Goal: Task Accomplishment & Management: Manage account settings

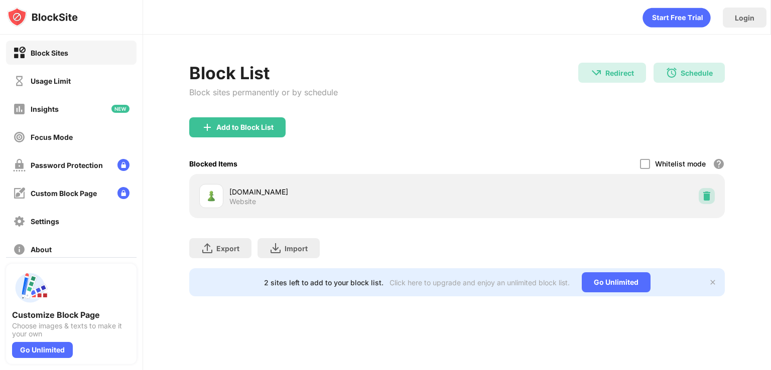
click at [707, 203] on div at bounding box center [706, 196] width 16 height 16
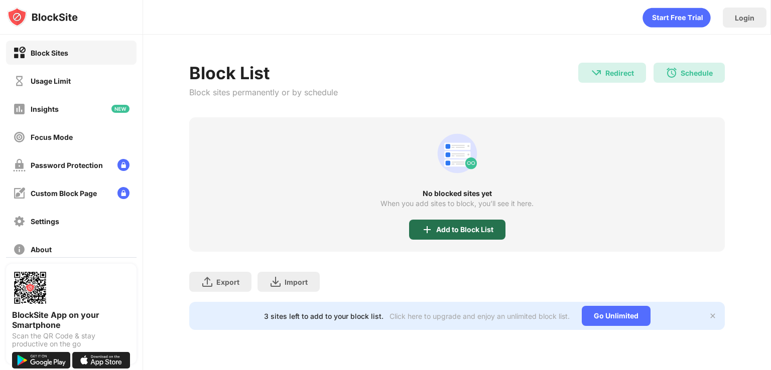
click at [440, 227] on div "Add to Block List" at bounding box center [464, 230] width 57 height 8
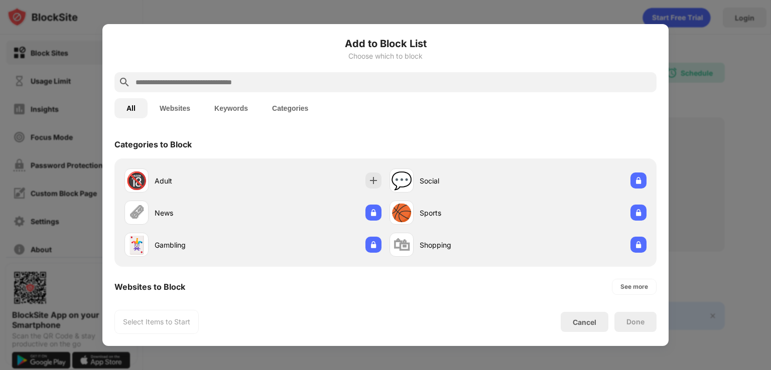
click at [254, 87] on input "text" at bounding box center [393, 82] width 518 height 12
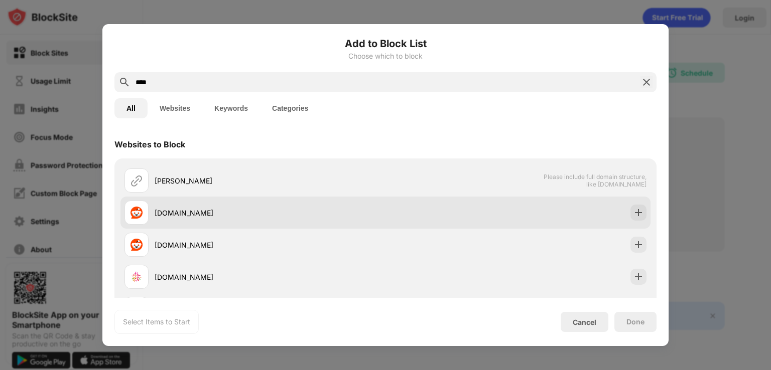
type input "****"
click at [179, 201] on div "[DOMAIN_NAME]" at bounding box center [254, 213] width 261 height 24
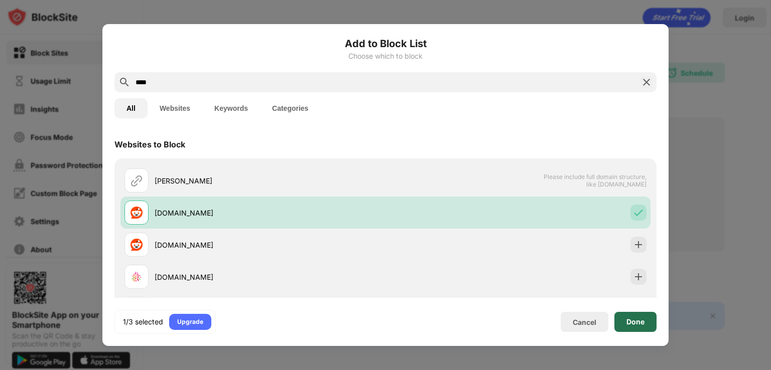
click at [630, 316] on div "Done" at bounding box center [635, 322] width 42 height 20
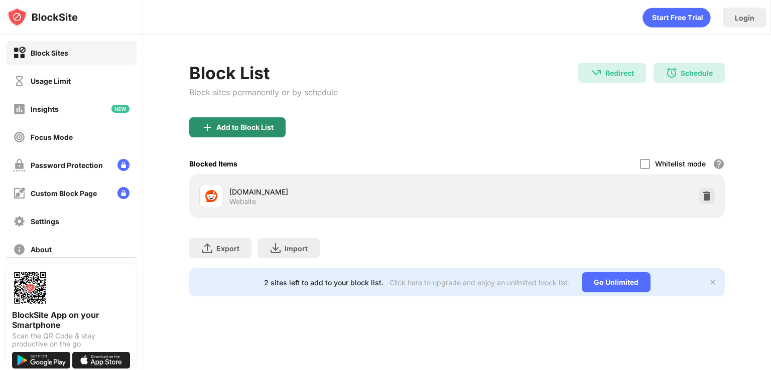
click at [243, 135] on div "Add to Block List" at bounding box center [237, 127] width 96 height 20
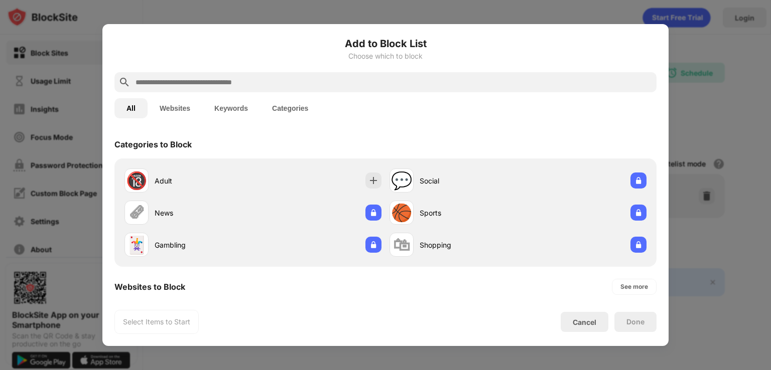
click at [223, 75] on div at bounding box center [385, 82] width 542 height 20
click at [221, 83] on input "text" at bounding box center [393, 82] width 518 height 12
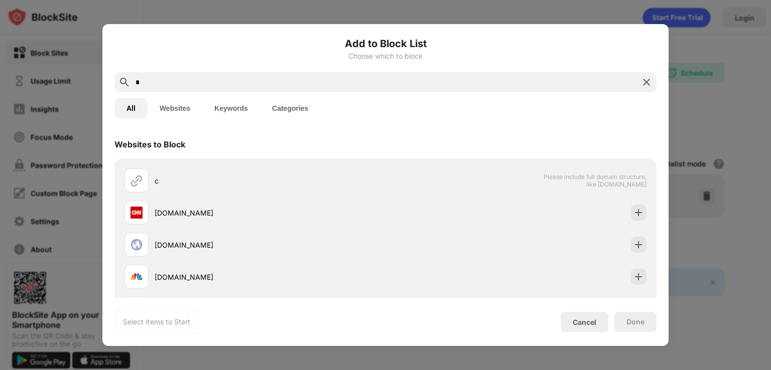
click at [277, 89] on div "Add to Block List Choose which to block * All Websites Keywords Categories Webs…" at bounding box center [385, 185] width 542 height 298
click at [277, 89] on div "*" at bounding box center [385, 82] width 542 height 20
click at [260, 83] on input "*" at bounding box center [385, 82] width 502 height 12
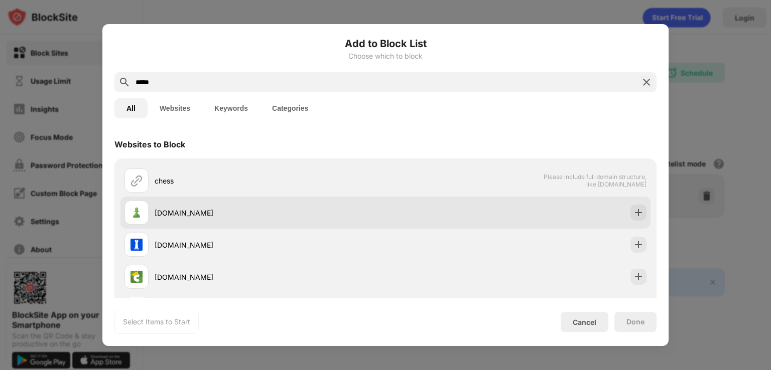
type input "*****"
click at [455, 219] on div "[DOMAIN_NAME]" at bounding box center [385, 213] width 530 height 32
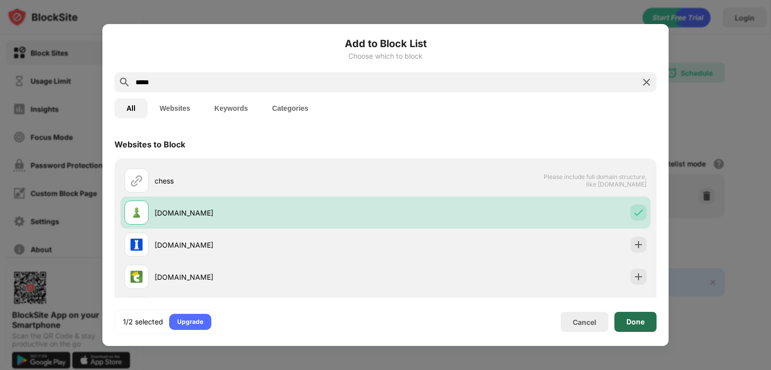
click at [645, 320] on div "Done" at bounding box center [635, 322] width 42 height 20
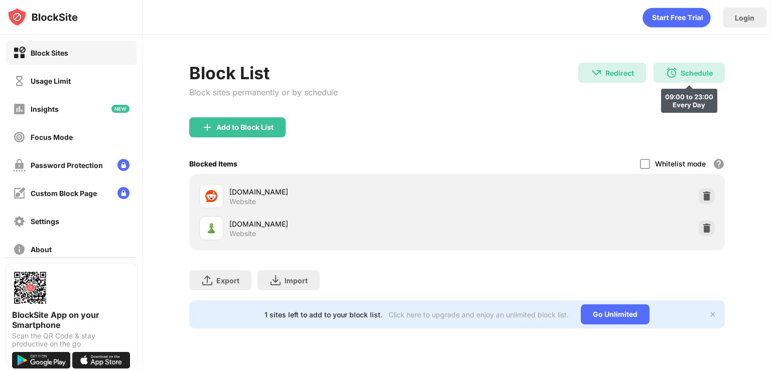
click at [669, 75] on img at bounding box center [671, 73] width 12 height 12
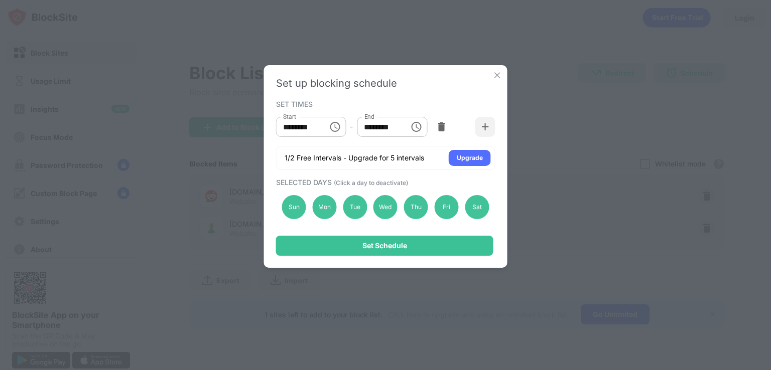
click at [336, 35] on div "Set up blocking schedule SET TIMES Start ******** Start - End ******** End 1/2 …" at bounding box center [385, 185] width 771 height 370
click at [499, 74] on img at bounding box center [497, 75] width 10 height 10
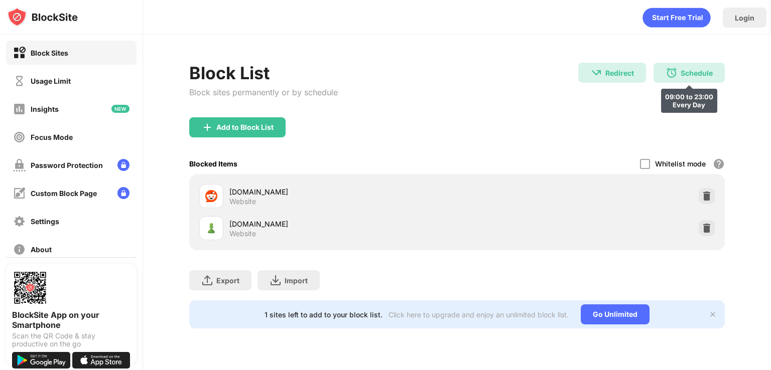
click at [692, 65] on div "Schedule 09:00 to 23:00 Every Day" at bounding box center [688, 73] width 71 height 20
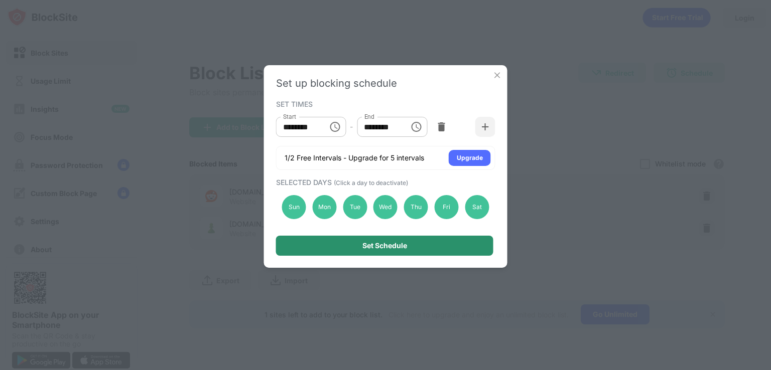
click at [419, 246] on div "Set Schedule" at bounding box center [384, 246] width 217 height 20
